Goal: Use online tool/utility: Use online tool/utility

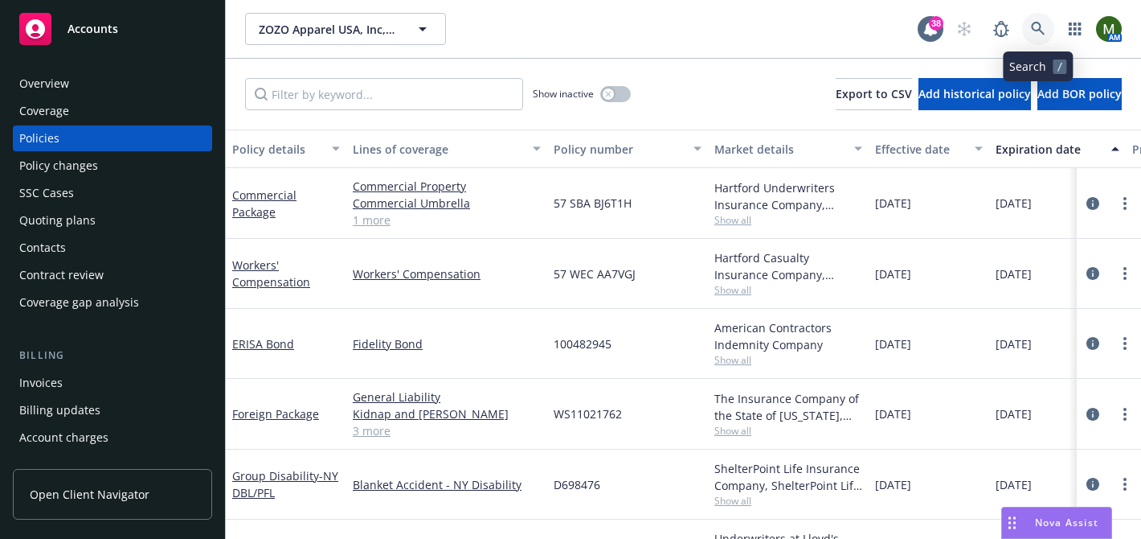
click at [1039, 23] on icon at bounding box center [1038, 29] width 14 height 14
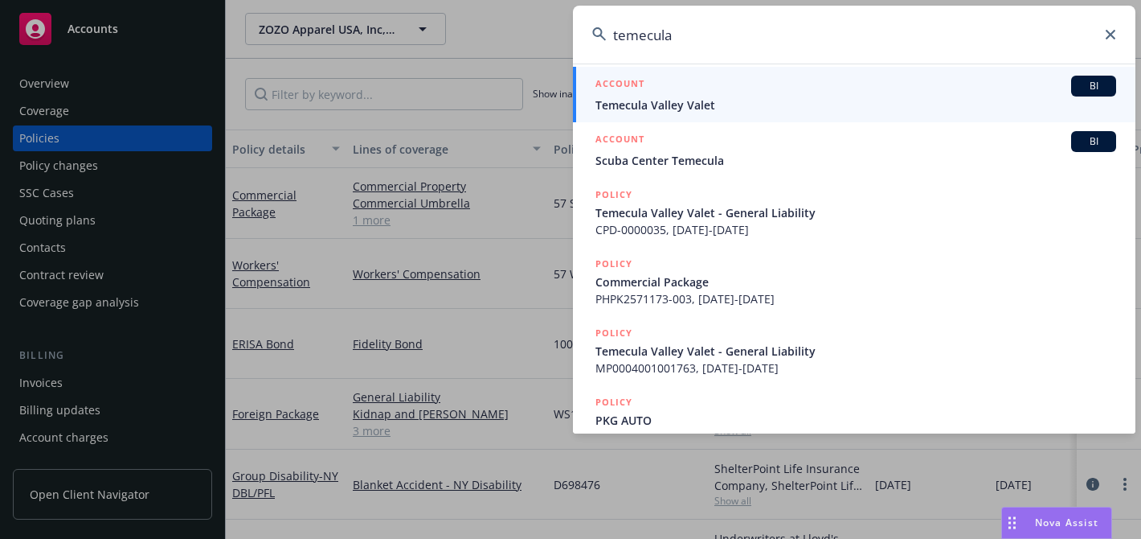
scroll to position [375, 0]
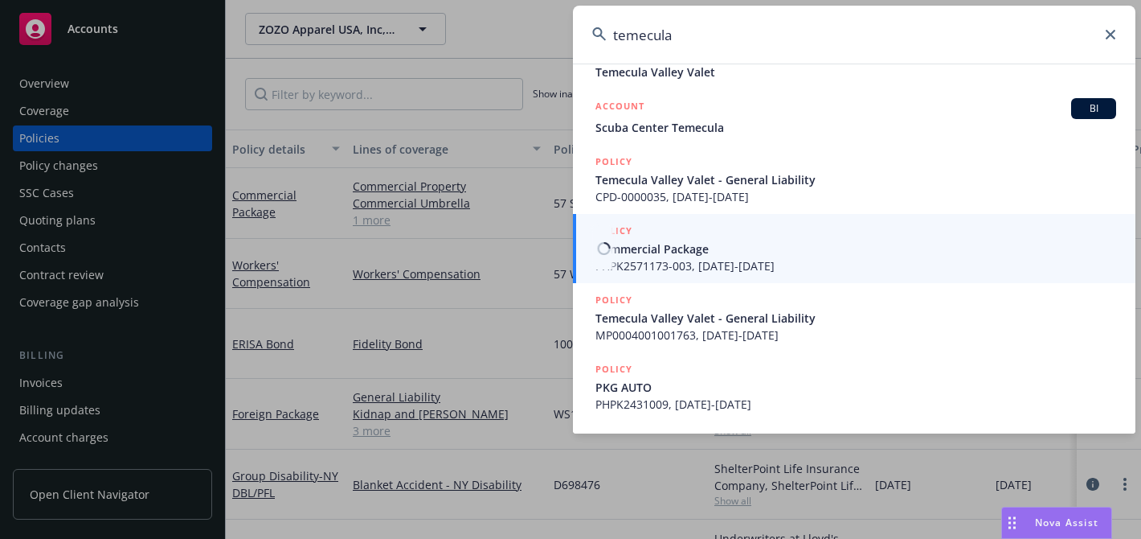
type input "temecula"
click at [699, 256] on span "Commercial Package" at bounding box center [856, 248] width 521 height 17
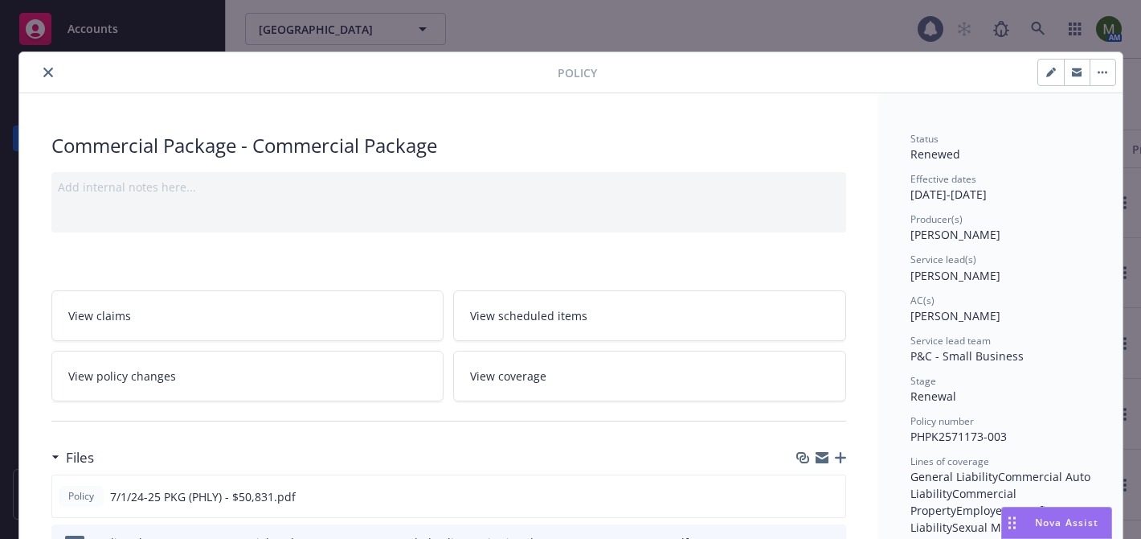
click at [49, 68] on icon "close" at bounding box center [48, 73] width 10 height 10
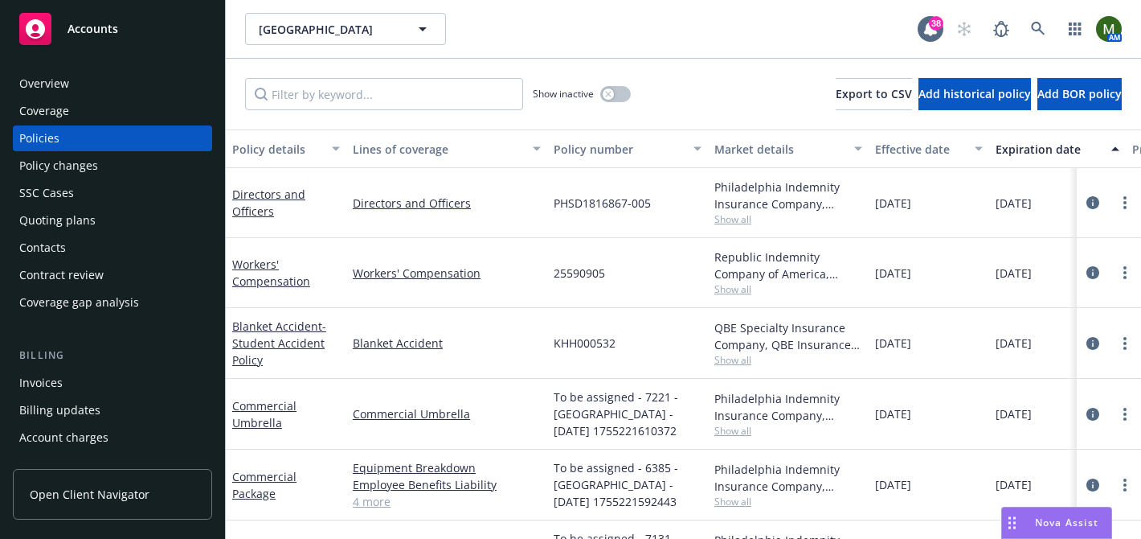
click at [72, 137] on div "Policies" at bounding box center [112, 138] width 186 height 26
click at [615, 96] on button "button" at bounding box center [615, 94] width 31 height 16
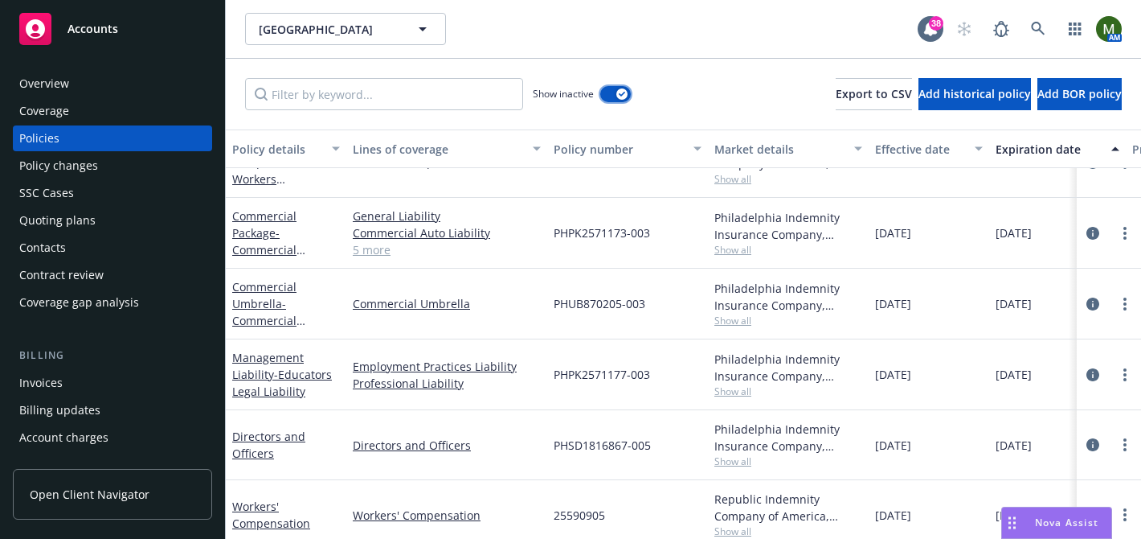
scroll to position [1453, 0]
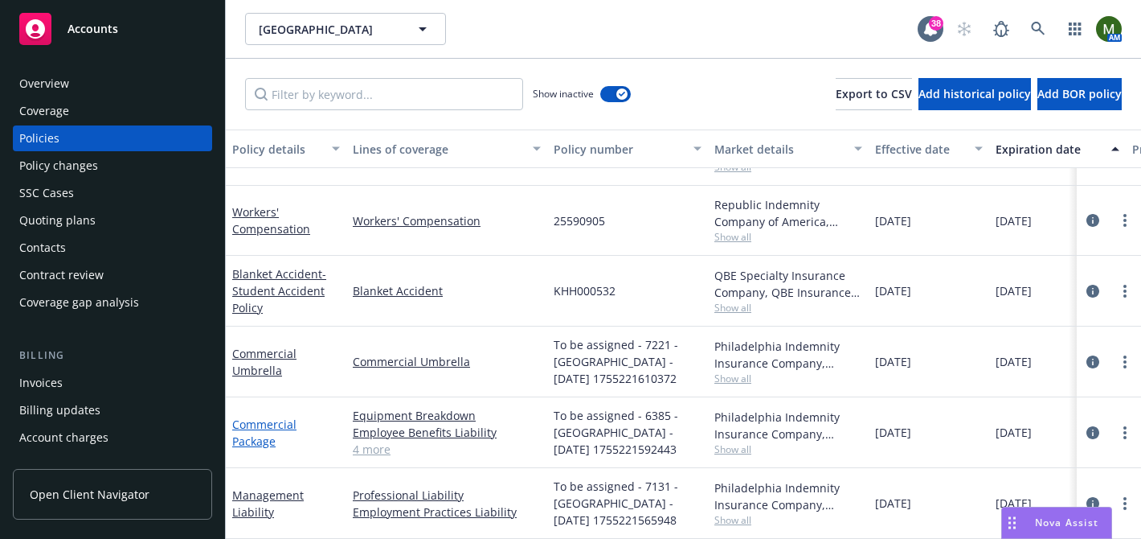
click at [278, 416] on link "Commercial Package" at bounding box center [264, 432] width 64 height 32
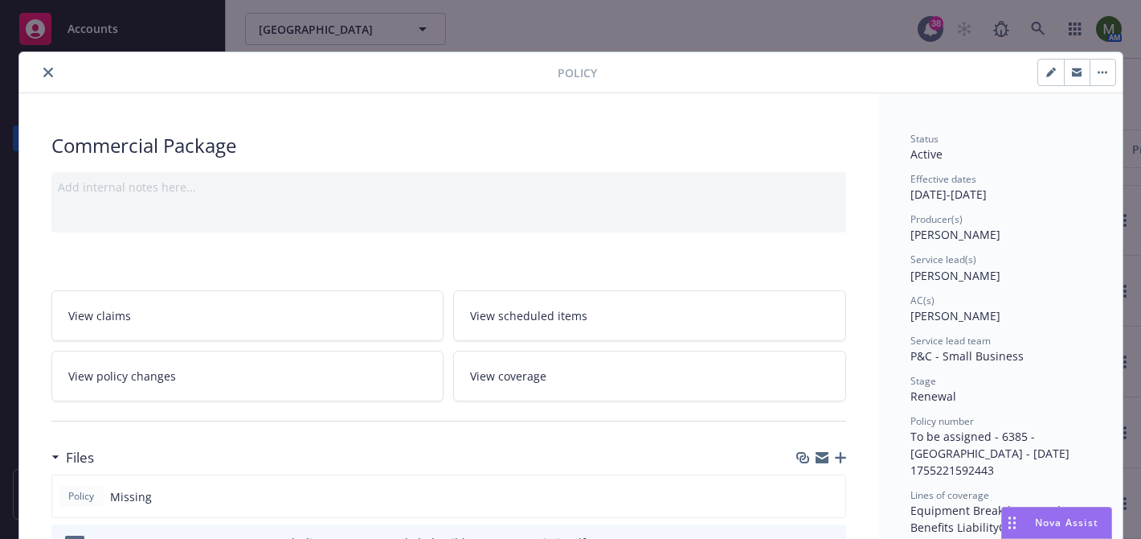
click at [1048, 78] on button "button" at bounding box center [1052, 72] width 26 height 26
select select "RENEWAL"
select select "12"
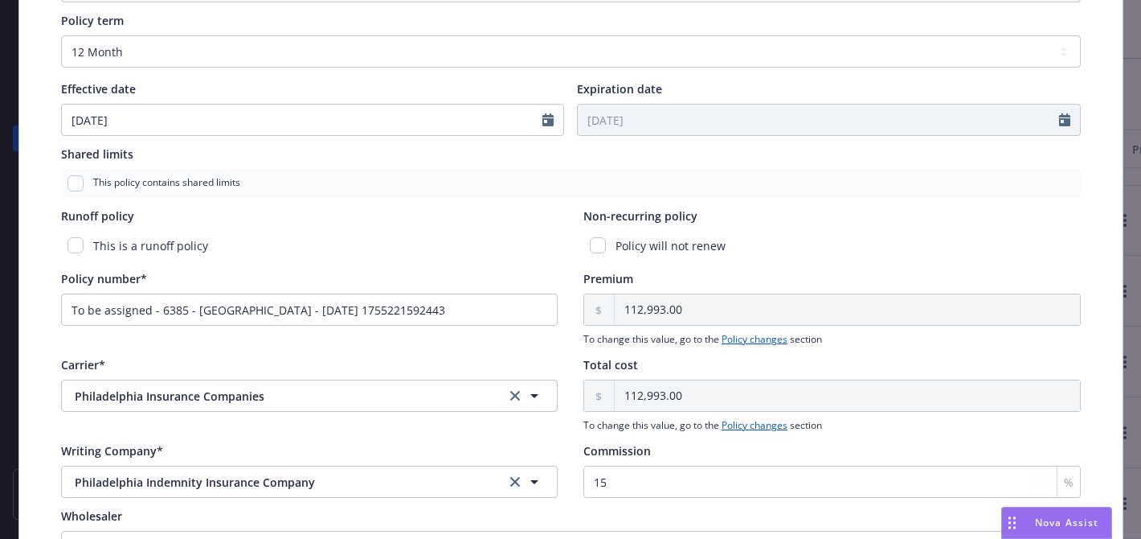
scroll to position [667, 0]
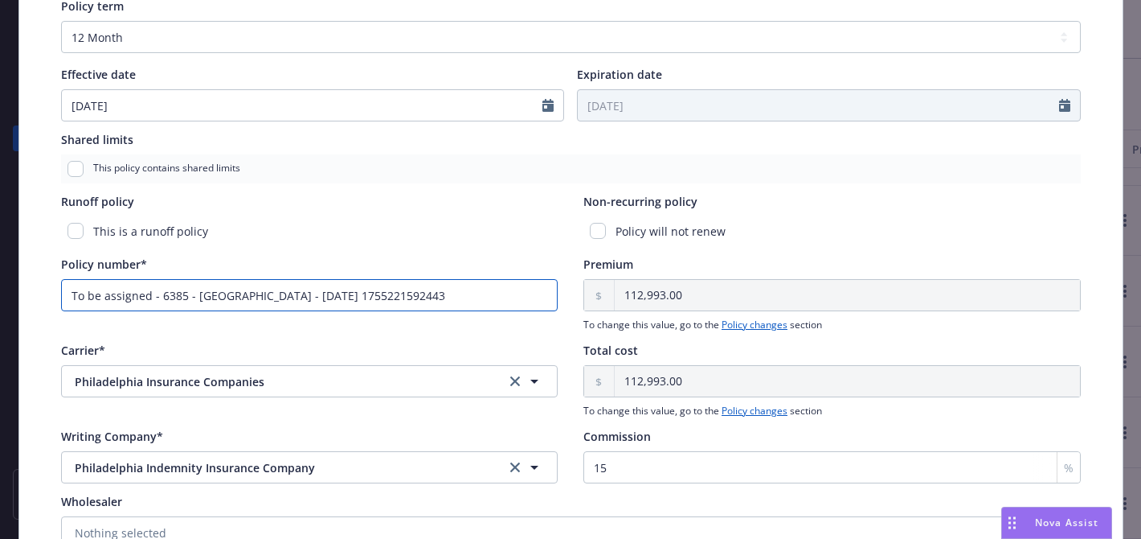
click at [291, 300] on input "To be assigned - 6385 - Temecula Preparatory School - 08/15/2025 1755221592443" at bounding box center [310, 295] width 498 height 32
type input "x"
paste input "PHPK2571173-004"
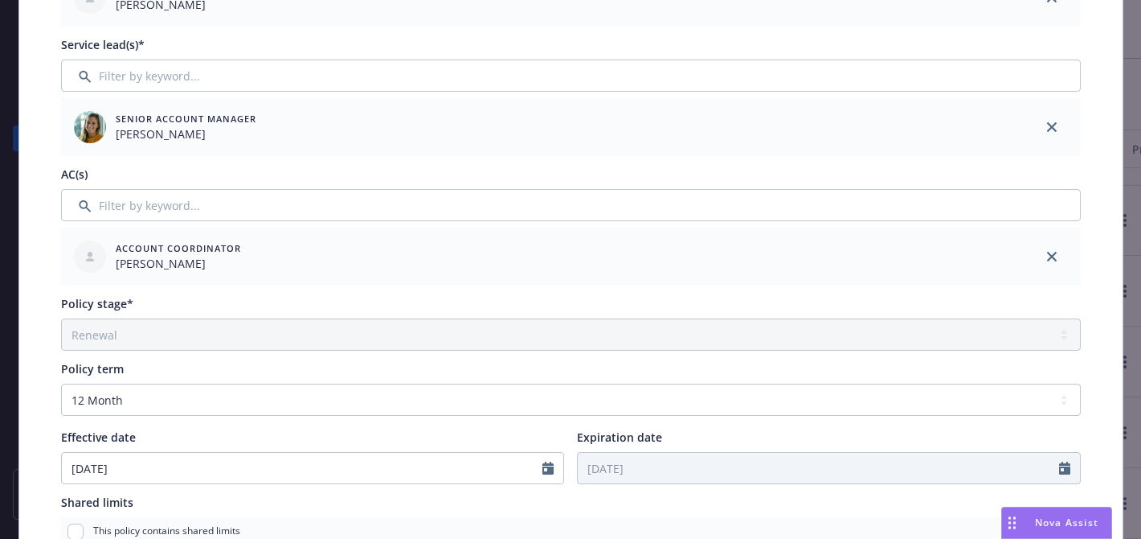
scroll to position [0, 0]
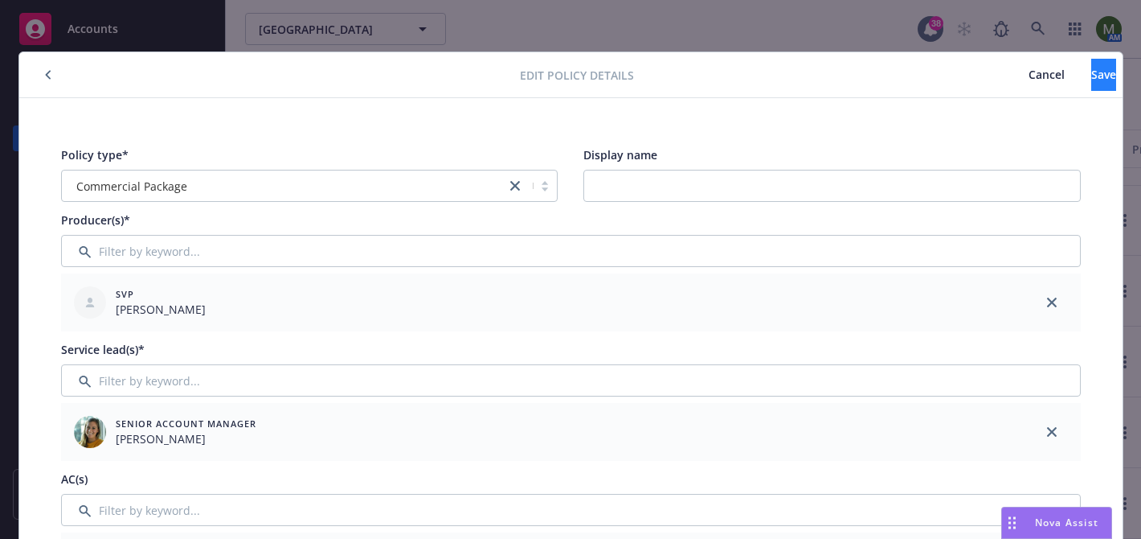
type input "PHPK2571173-004"
click at [1092, 80] on span "Save" at bounding box center [1104, 74] width 25 height 15
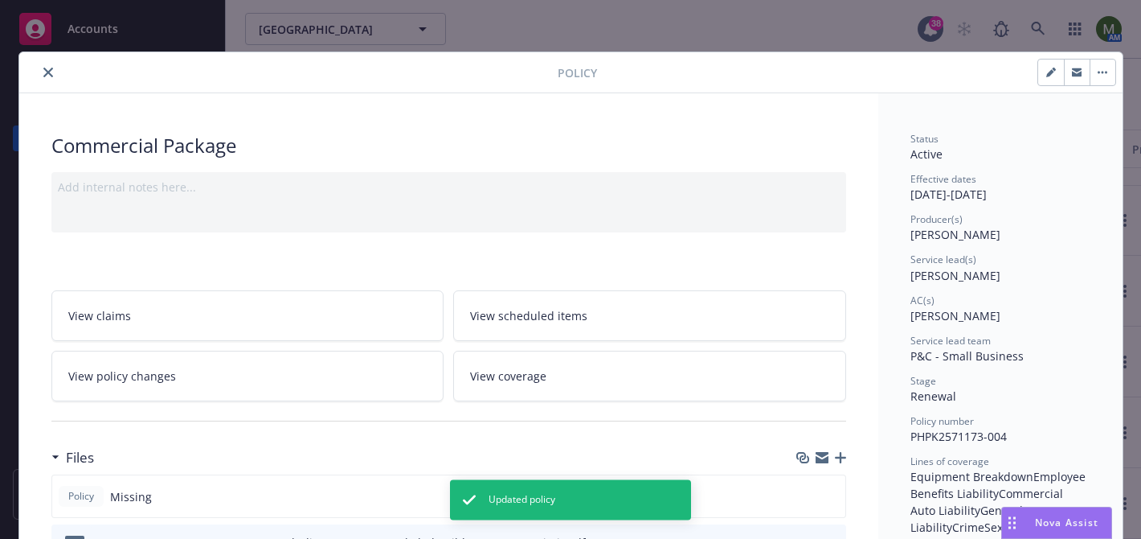
scroll to position [1436, 0]
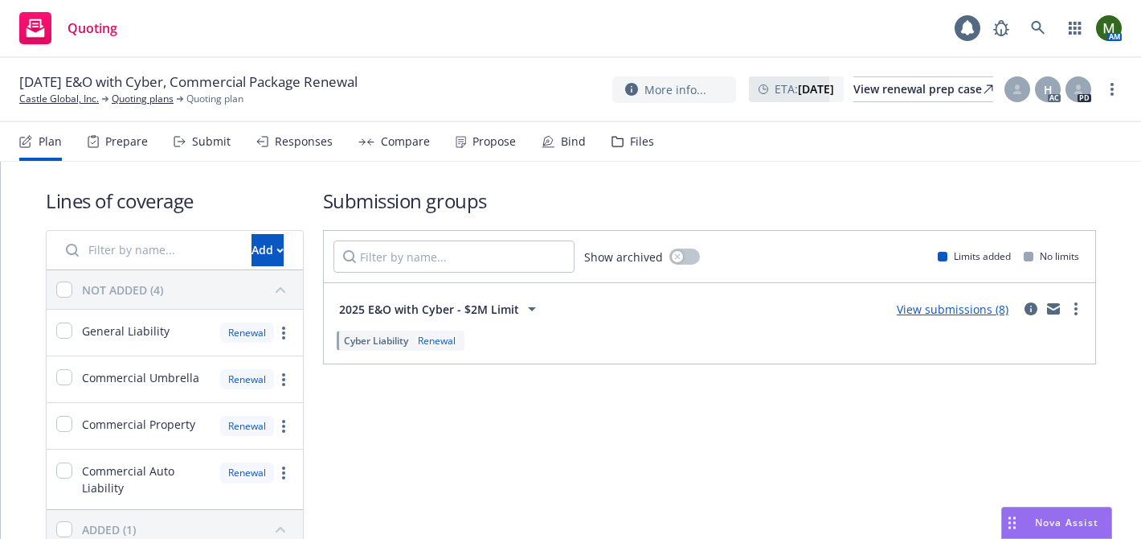
click at [621, 150] on div "Files" at bounding box center [633, 141] width 43 height 39
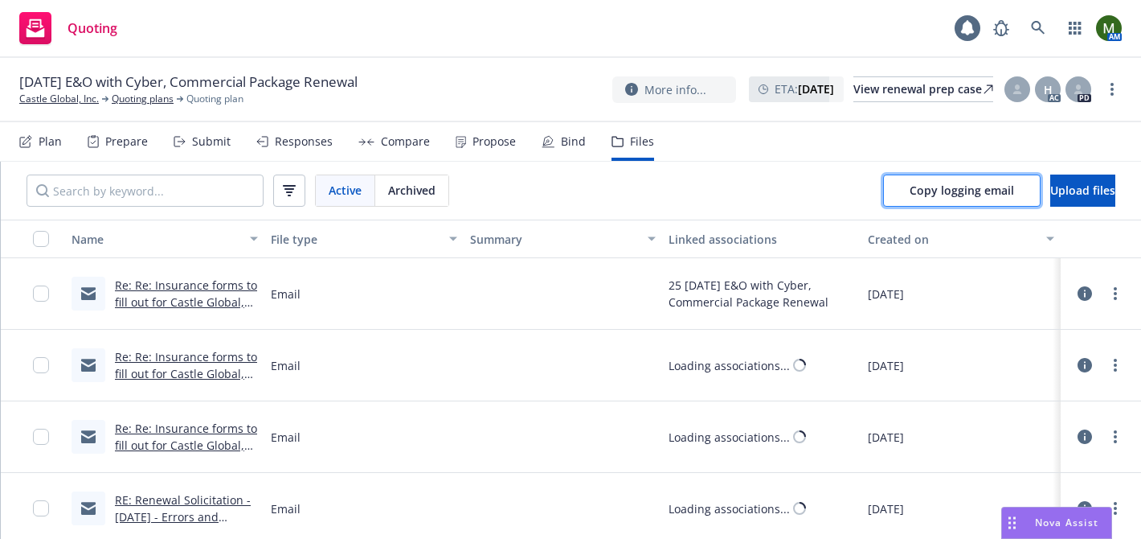
click at [910, 195] on span "Copy logging email" at bounding box center [962, 189] width 104 height 15
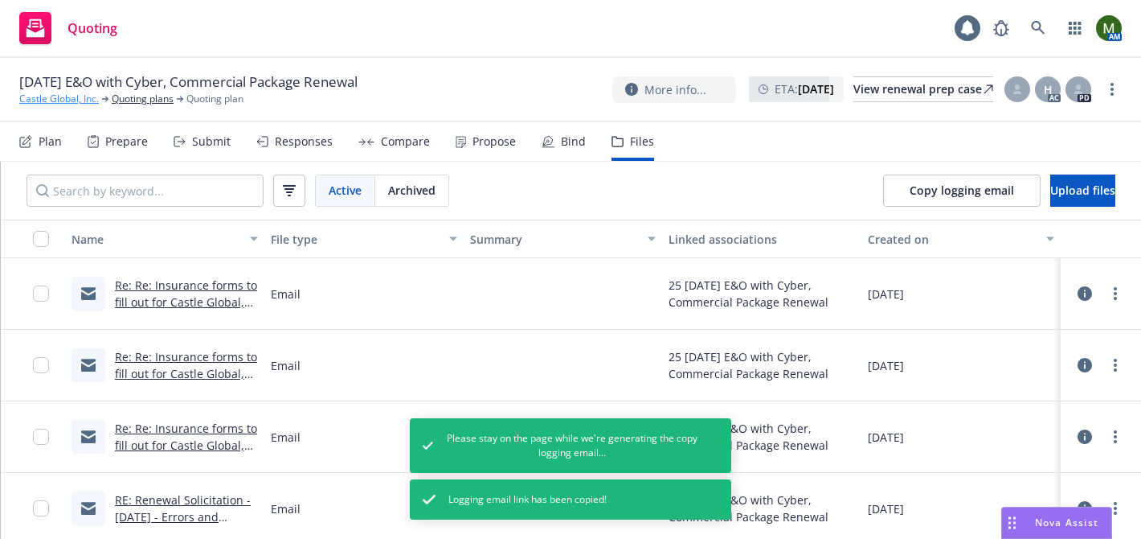
click at [60, 98] on link "Castle Global, Inc." at bounding box center [59, 99] width 80 height 14
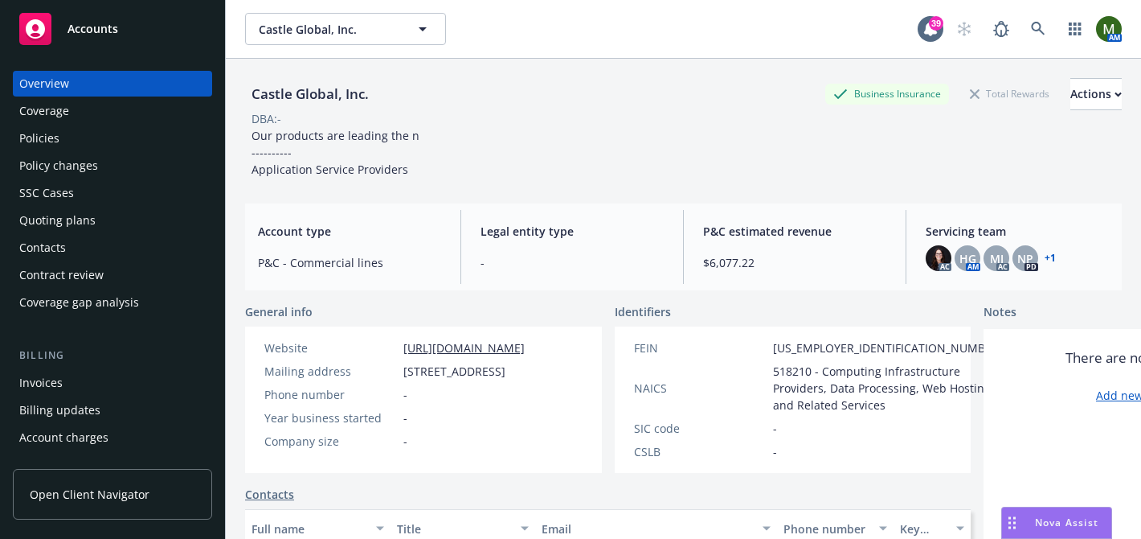
click at [71, 138] on div "Policies" at bounding box center [112, 138] width 186 height 26
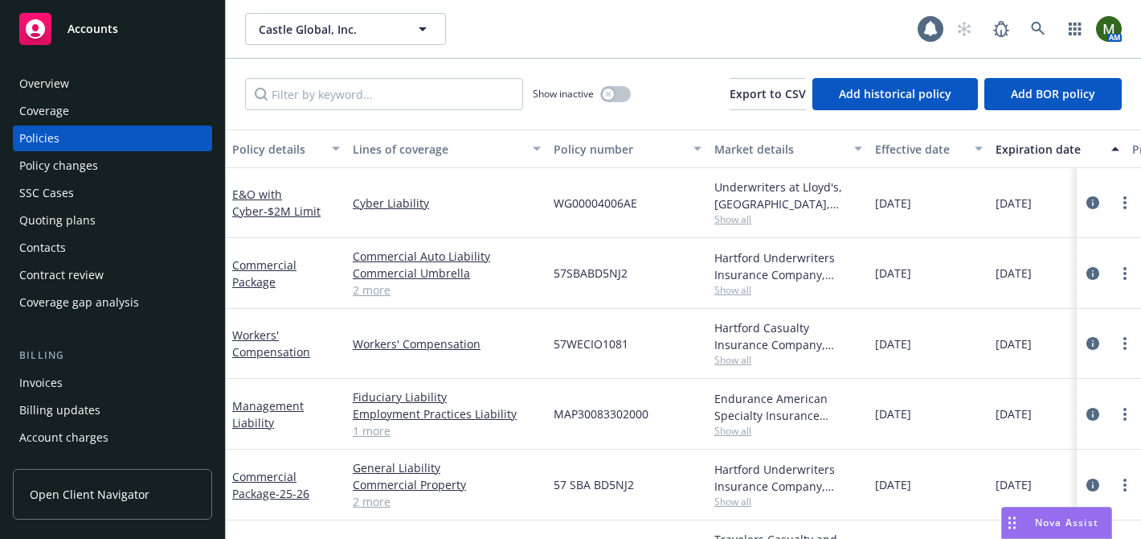
click at [67, 244] on div "Contacts" at bounding box center [112, 248] width 186 height 26
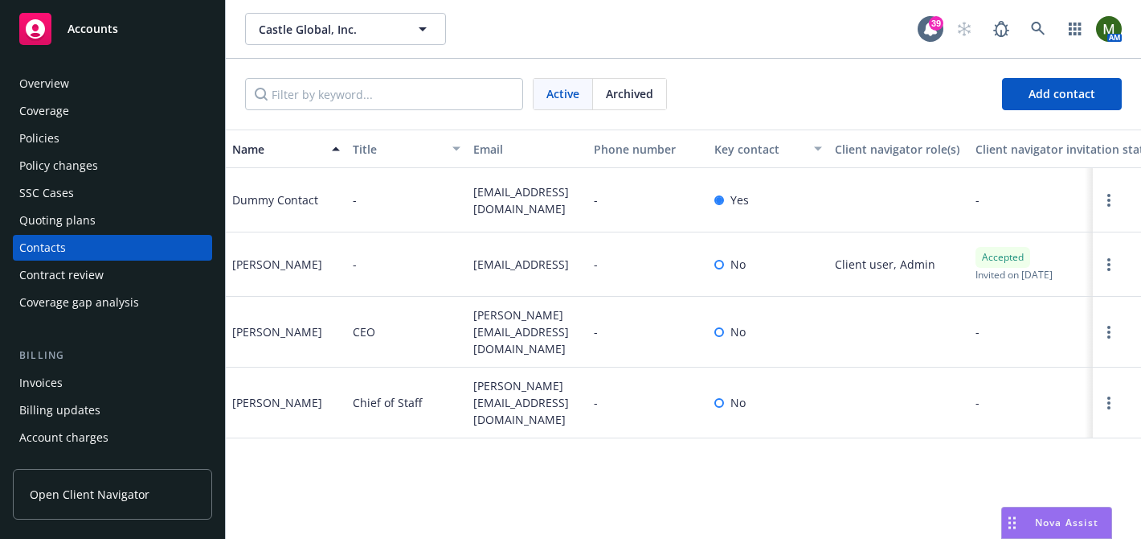
click at [500, 428] on span "kristy@castleglobal.com" at bounding box center [527, 402] width 108 height 51
copy span "kristy@castleglobal.com"
click at [147, 138] on div "Policies" at bounding box center [112, 138] width 186 height 26
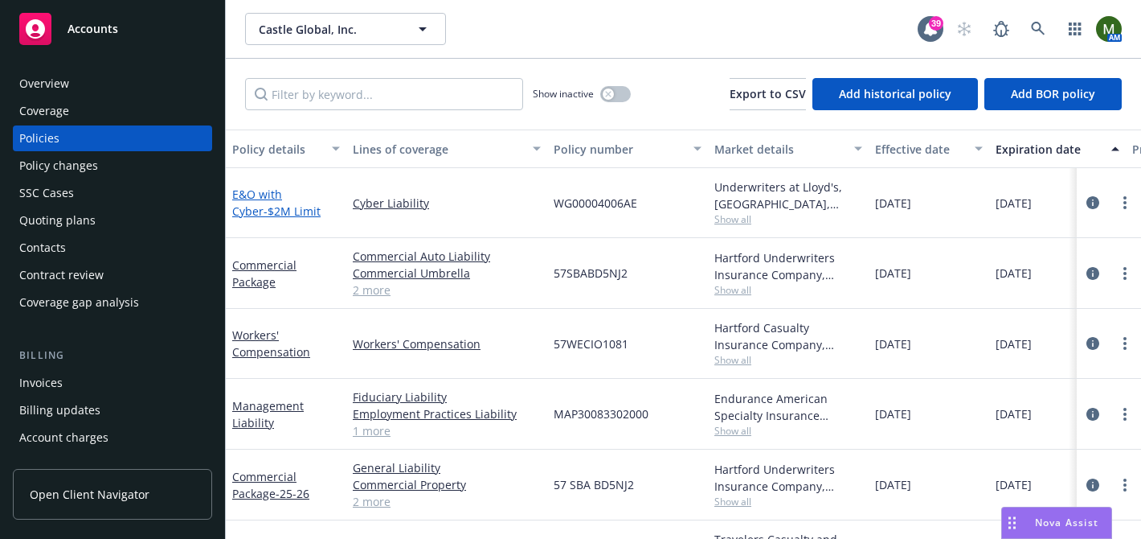
click at [270, 203] on span "- $2M Limit" at bounding box center [292, 210] width 57 height 15
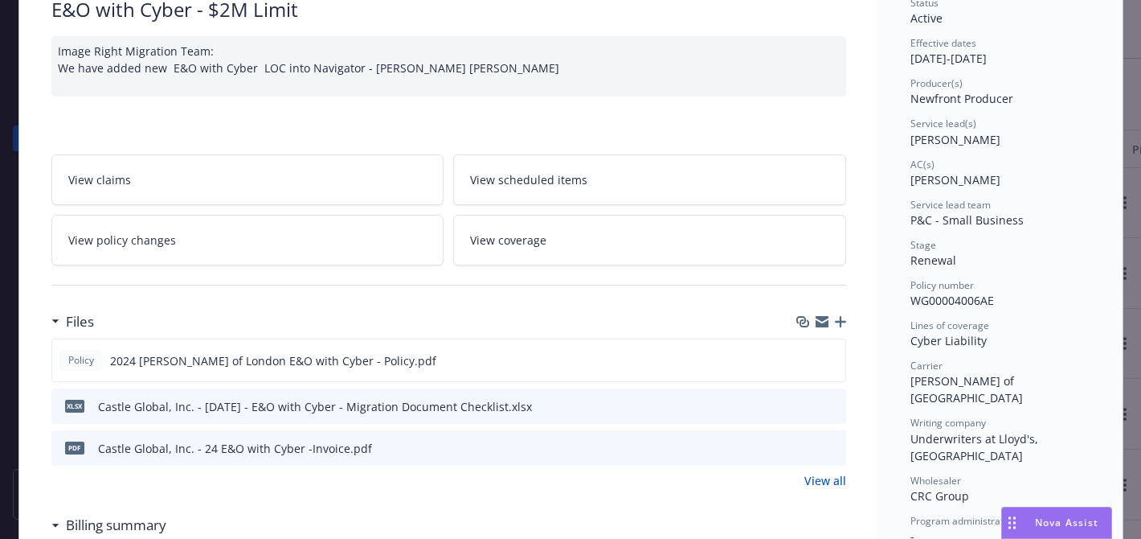
scroll to position [142, 0]
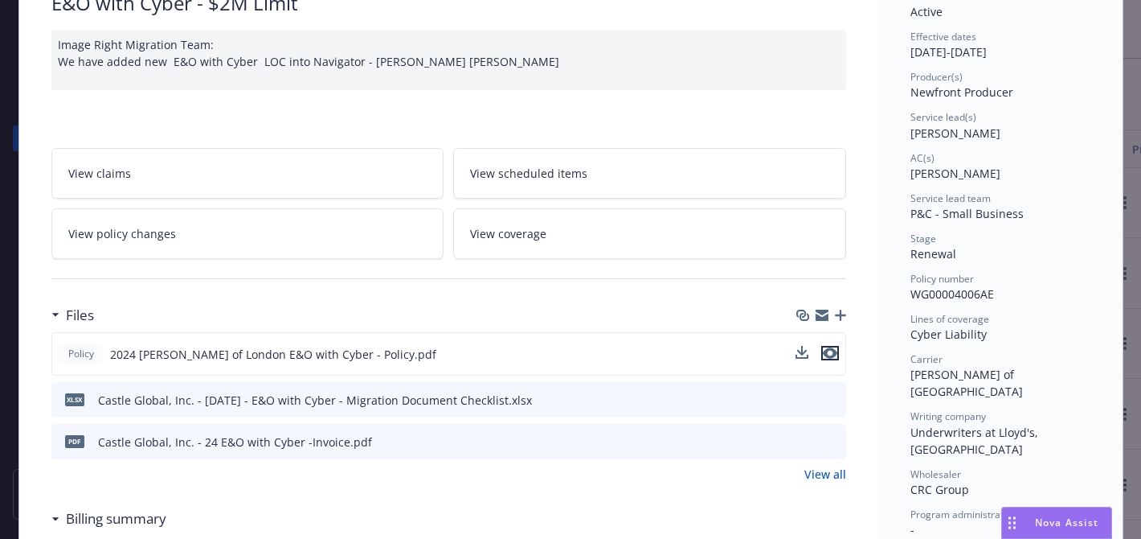
click at [833, 354] on icon "preview file" at bounding box center [830, 352] width 14 height 11
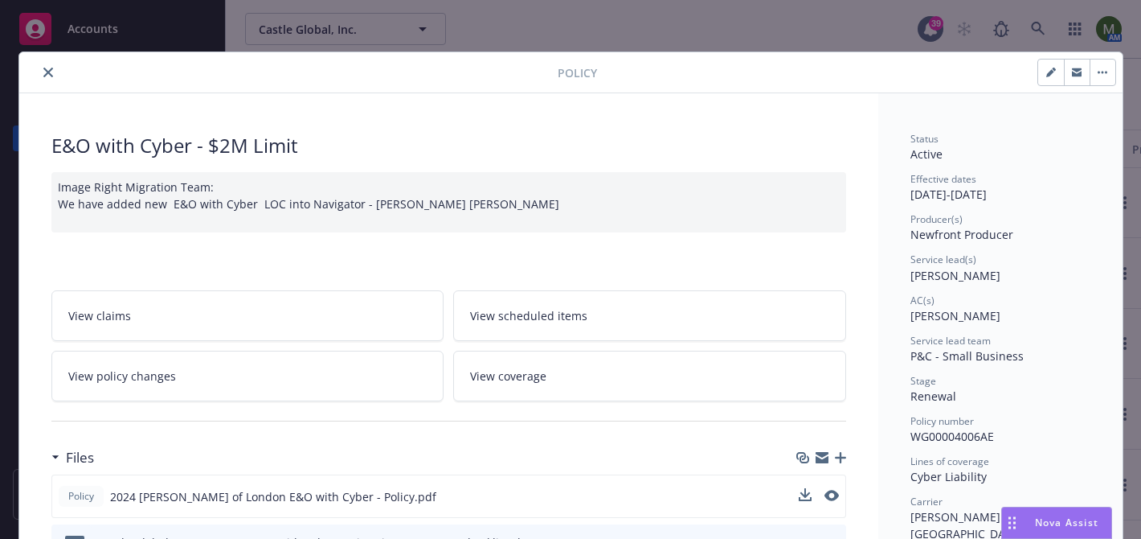
click at [49, 72] on icon "close" at bounding box center [48, 73] width 10 height 10
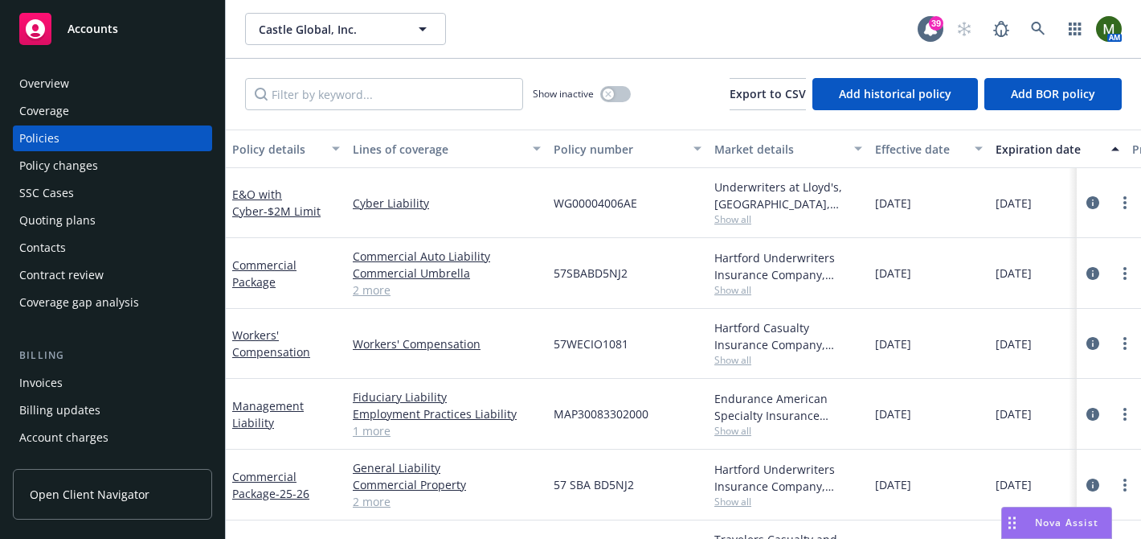
click at [67, 91] on div "Overview" at bounding box center [44, 84] width 50 height 26
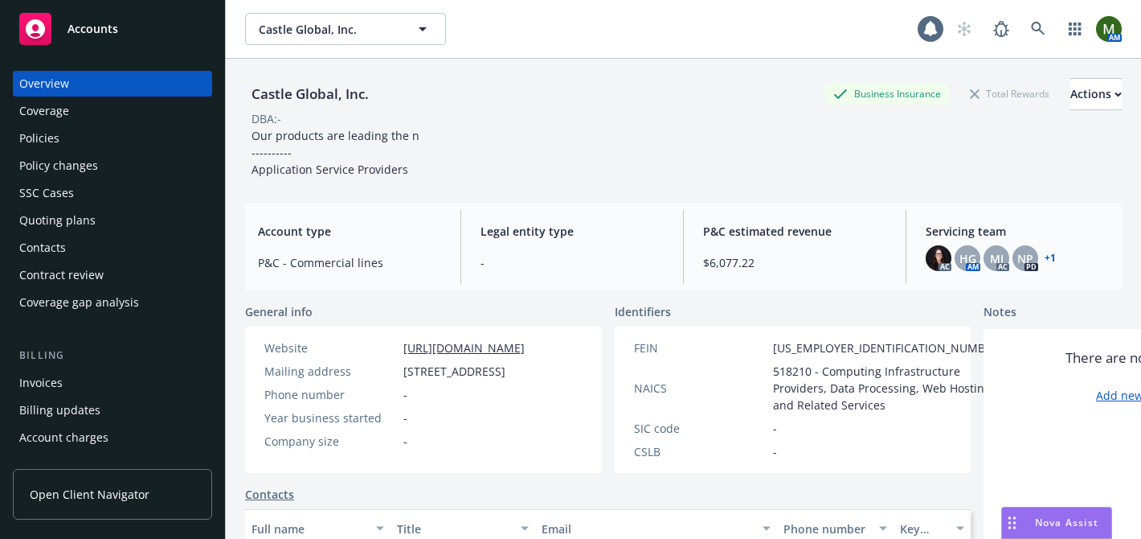
click at [282, 89] on div "Castle Global, Inc." at bounding box center [310, 94] width 130 height 21
copy div "Castle Global, Inc."
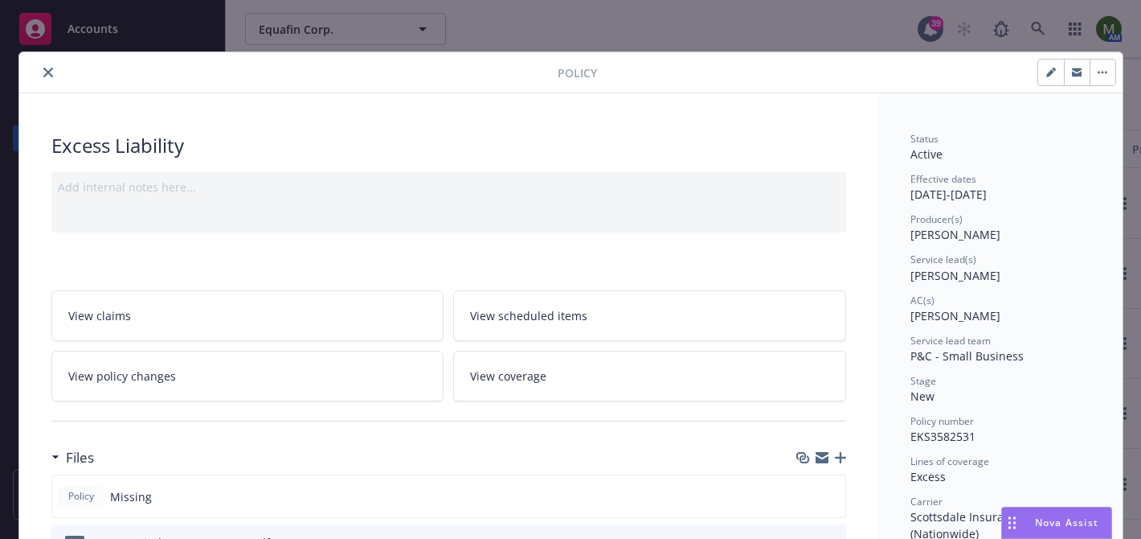
click at [51, 72] on icon "close" at bounding box center [48, 73] width 10 height 10
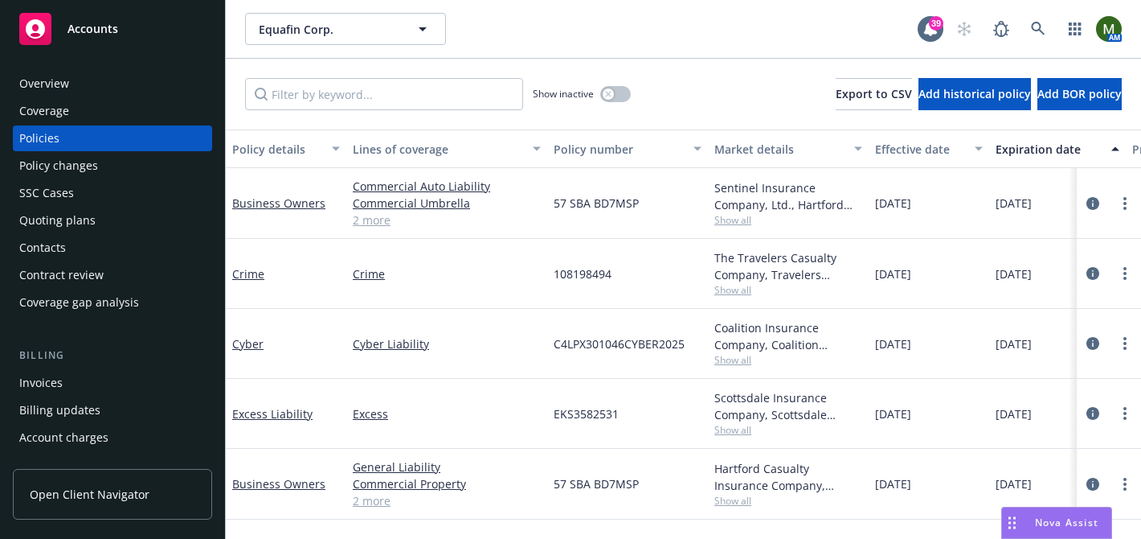
click at [72, 82] on div "Overview" at bounding box center [112, 84] width 186 height 26
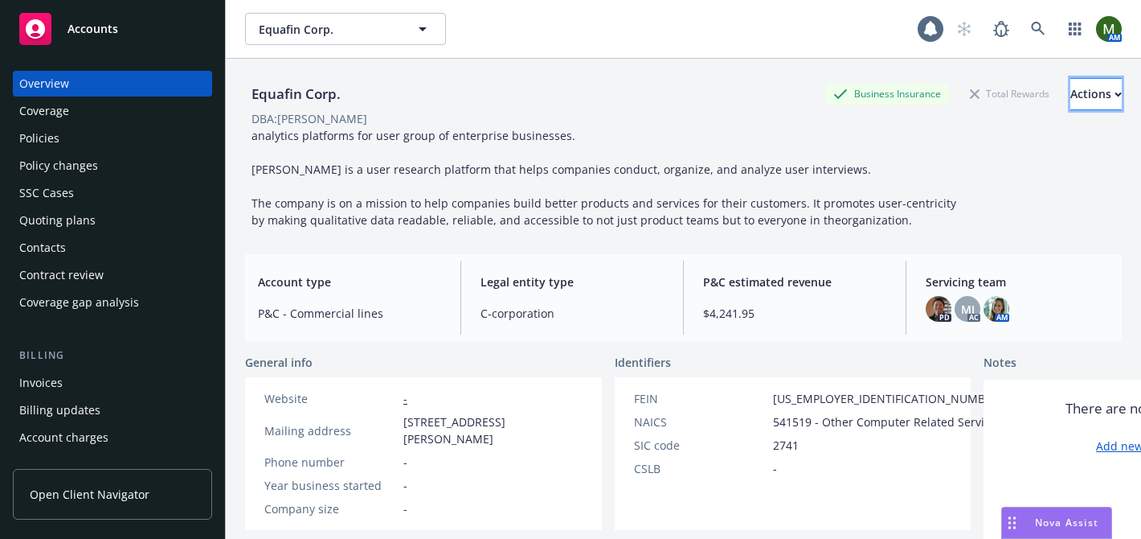
click at [1100, 91] on button "Actions" at bounding box center [1096, 94] width 51 height 32
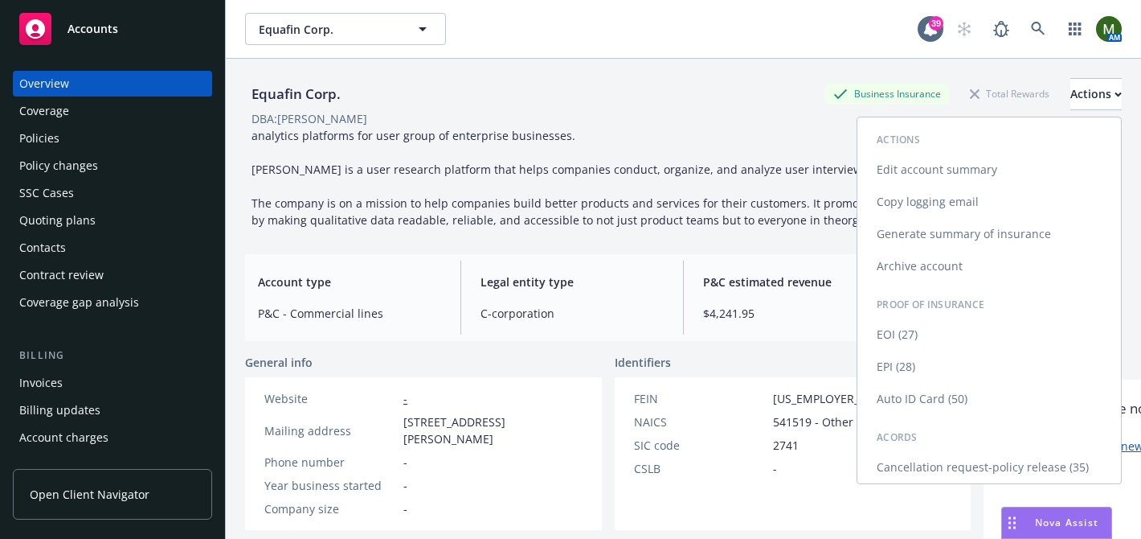
click at [997, 243] on link "Generate summary of insurance" at bounding box center [990, 234] width 264 height 32
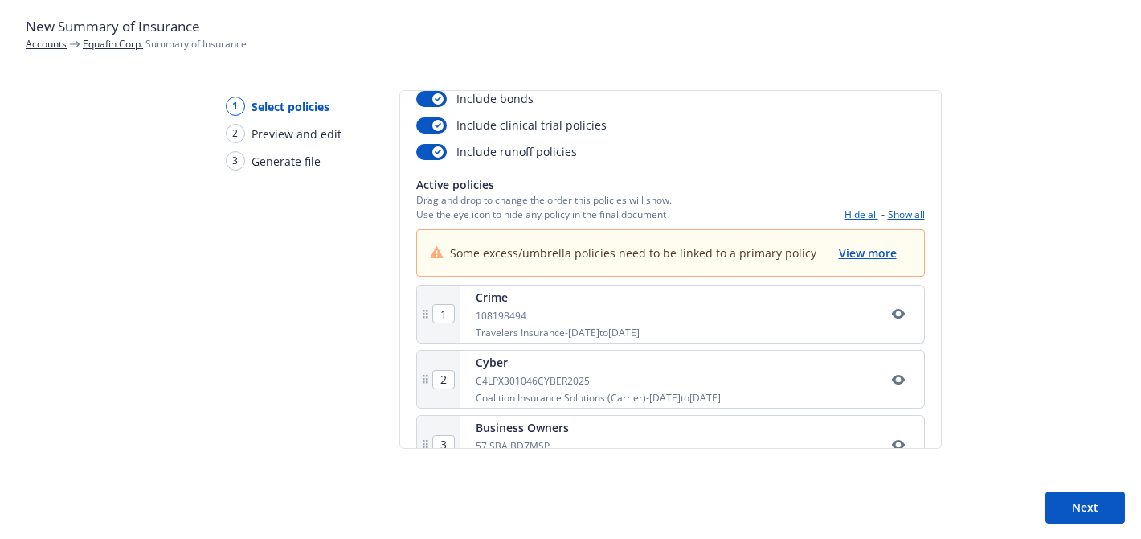
scroll to position [232, 0]
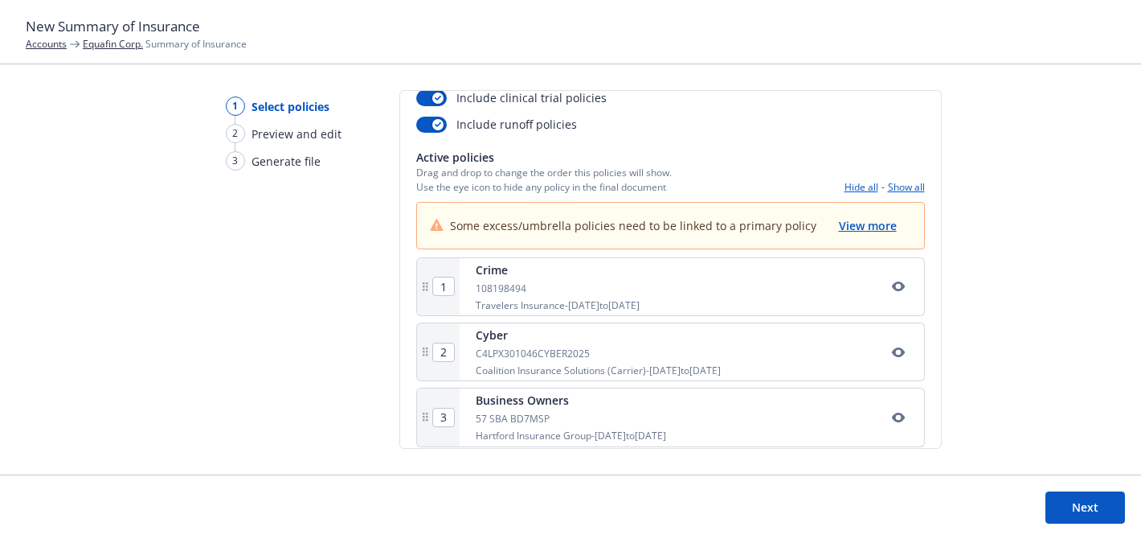
click at [892, 182] on button "Show all" at bounding box center [906, 187] width 37 height 14
click at [859, 227] on span "View more" at bounding box center [868, 225] width 58 height 15
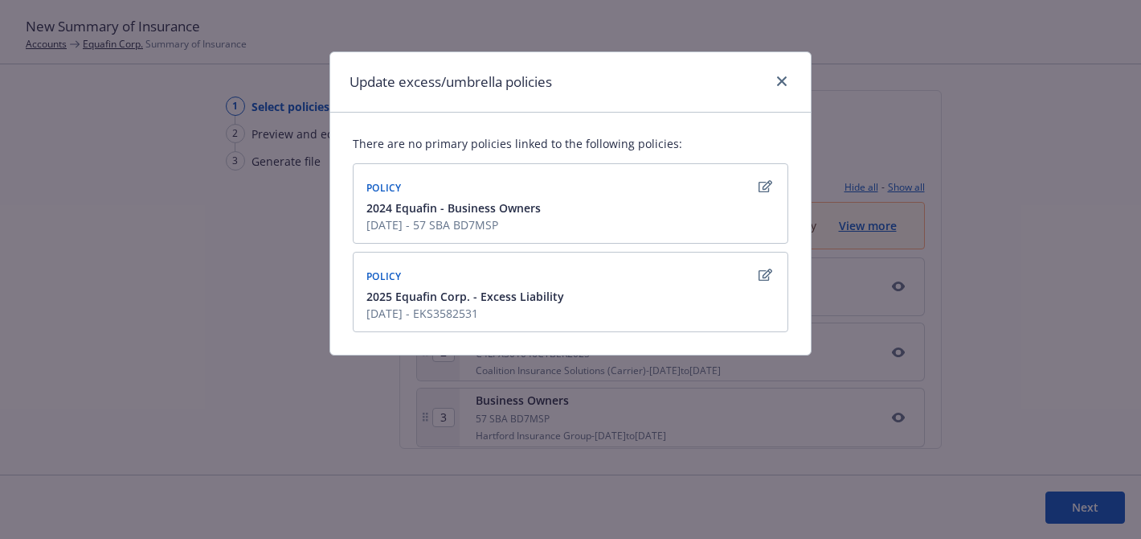
click at [768, 264] on div at bounding box center [765, 275] width 26 height 26
click at [764, 280] on icon "button" at bounding box center [766, 274] width 14 height 13
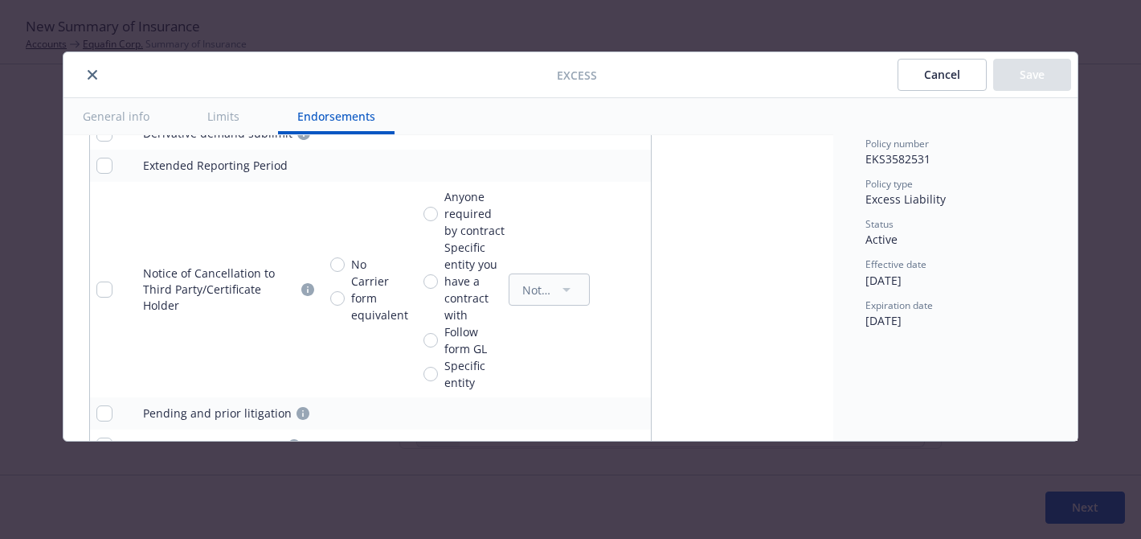
scroll to position [385, 0]
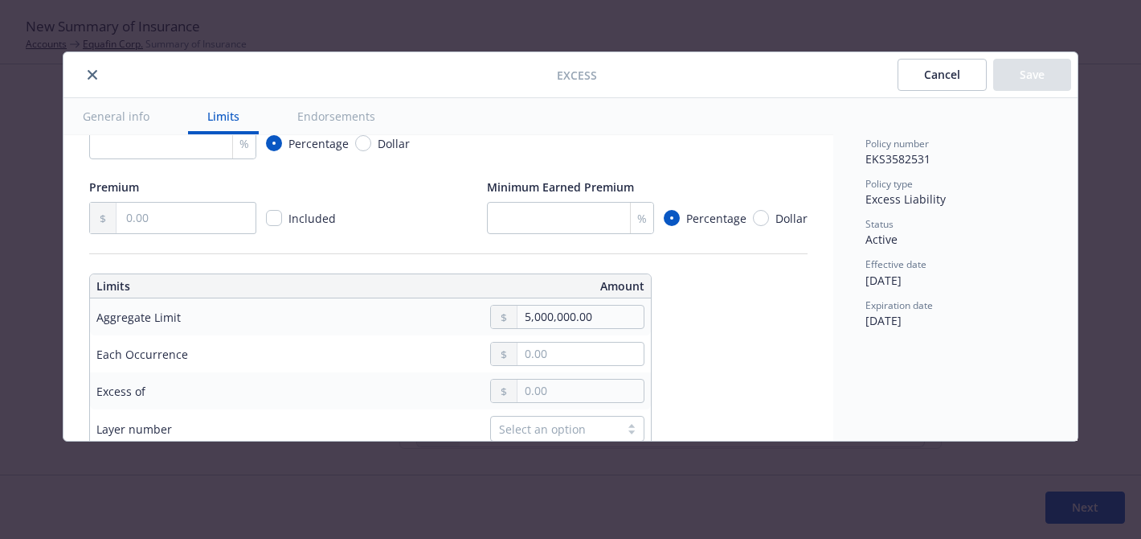
click at [924, 70] on button "Cancel" at bounding box center [942, 75] width 89 height 32
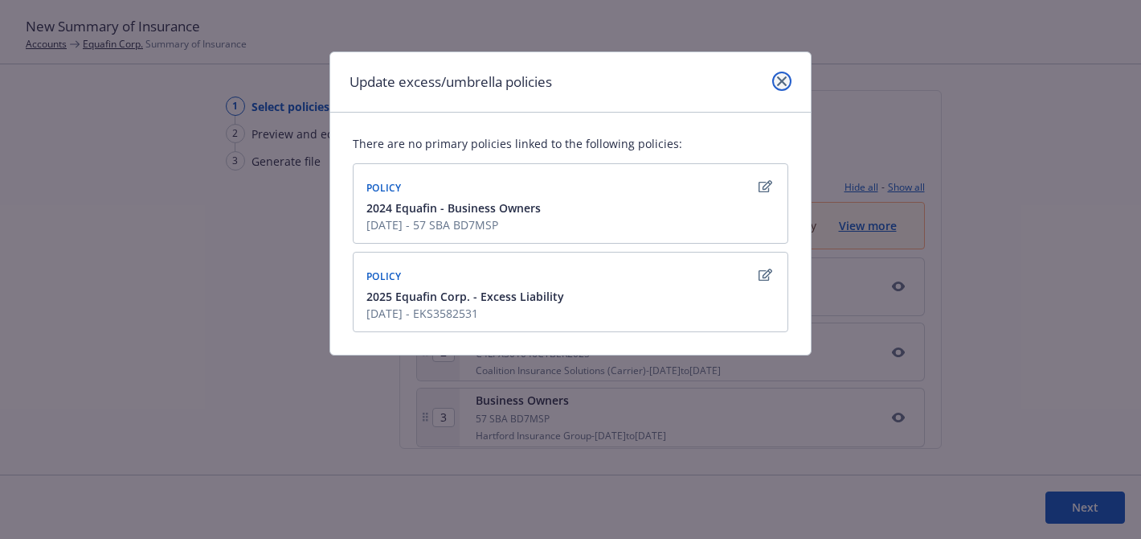
click at [783, 78] on icon "close" at bounding box center [782, 81] width 10 height 10
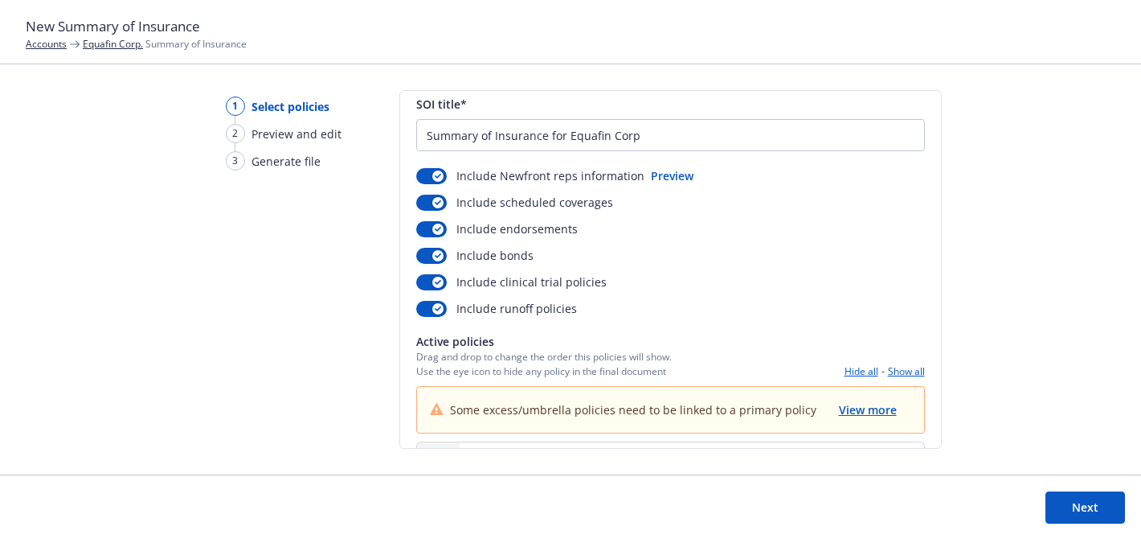
scroll to position [0, 0]
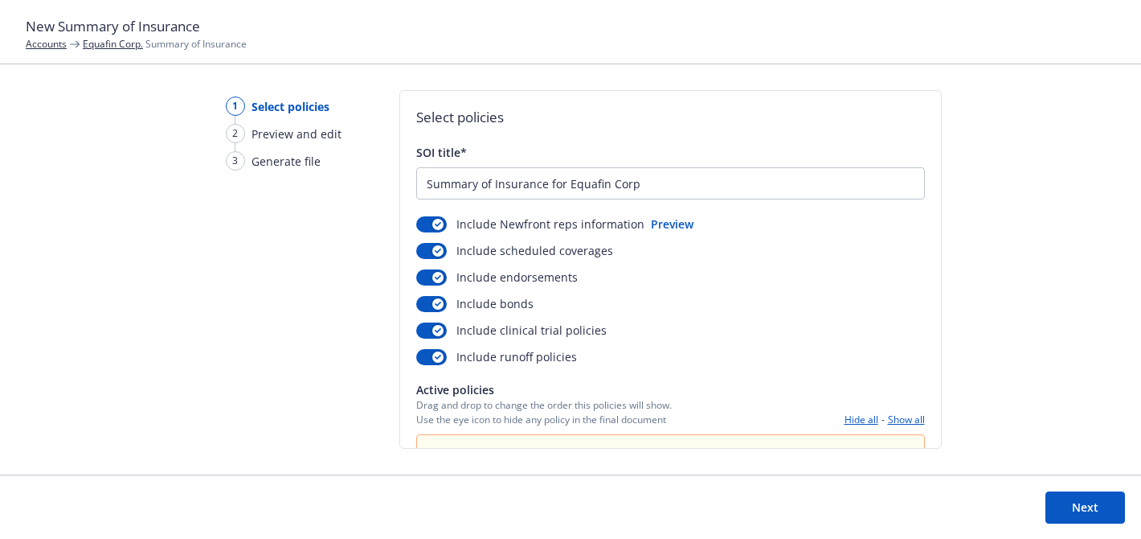
click at [1082, 504] on button "Next" at bounding box center [1086, 507] width 80 height 32
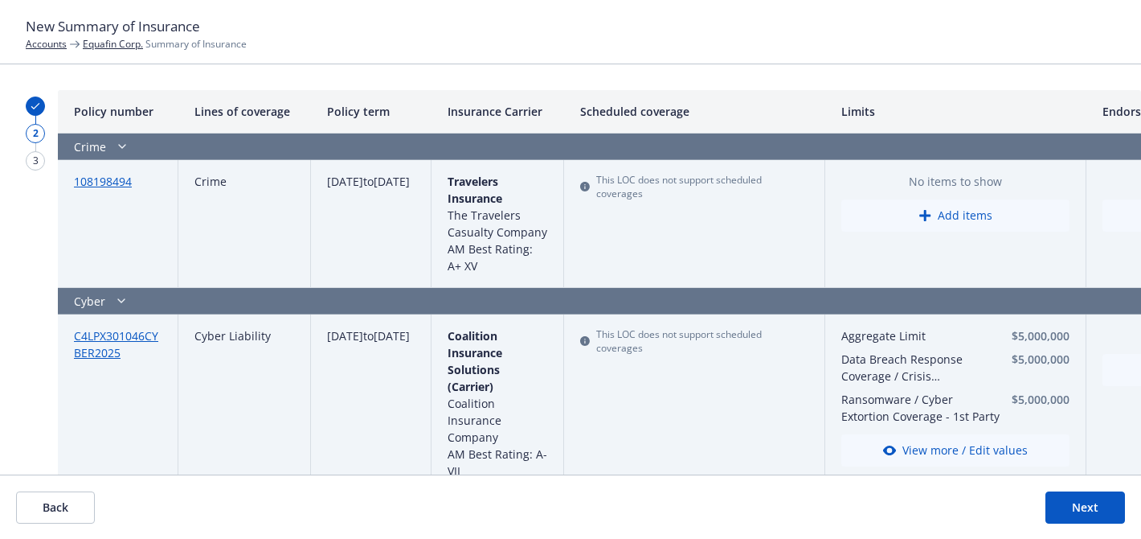
click at [129, 41] on link "Equafin Corp." at bounding box center [113, 44] width 60 height 14
